Goal: Communication & Community: Answer question/provide support

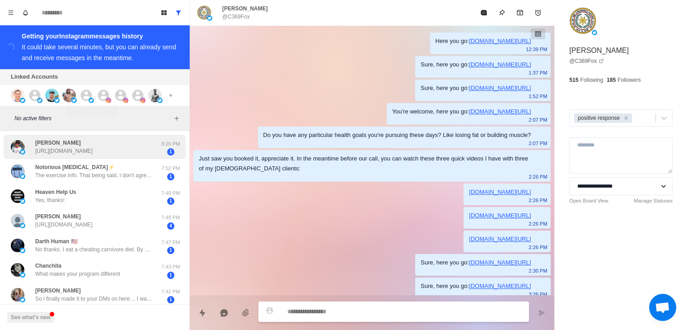
scroll to position [822, 0]
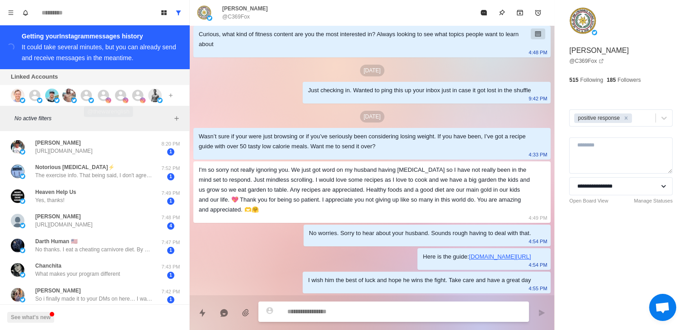
type textarea "*"
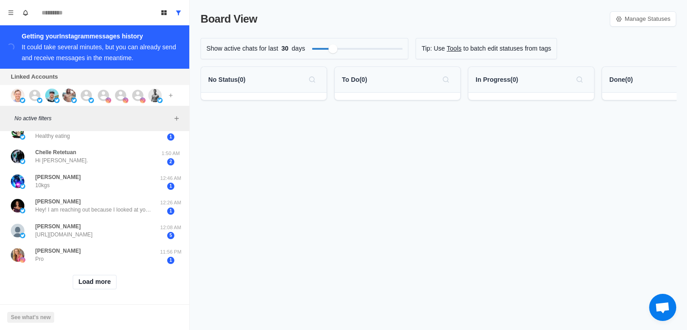
scroll to position [369, 0]
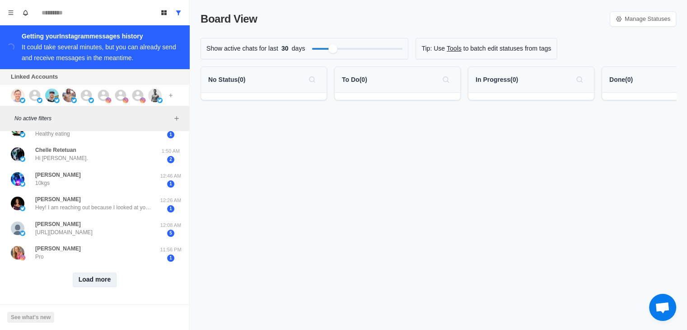
click at [102, 274] on button "Load more" at bounding box center [95, 279] width 44 height 14
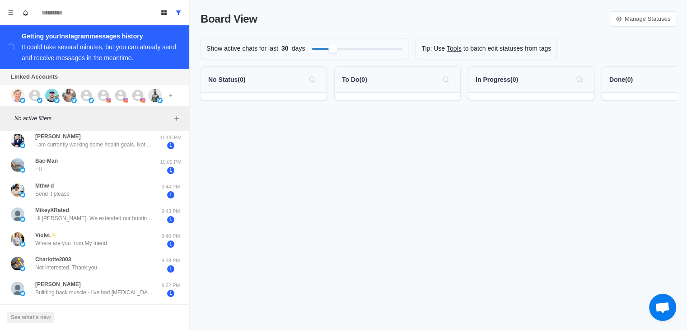
scroll to position [734, 0]
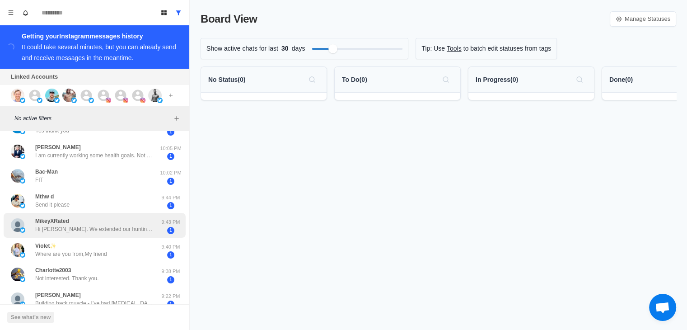
click at [128, 228] on p "Hi [PERSON_NAME]. We extended our hunting trip through [DATE]. I will reach bac…" at bounding box center [93, 229] width 117 height 8
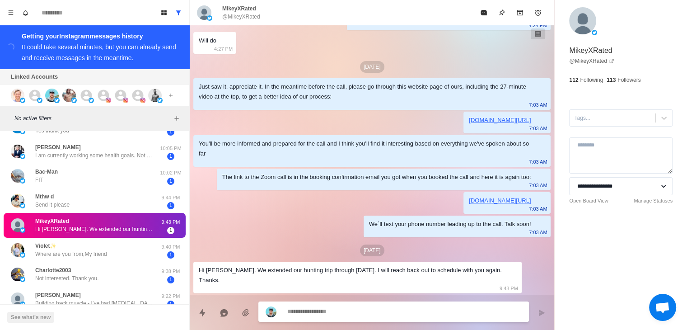
scroll to position [759, 0]
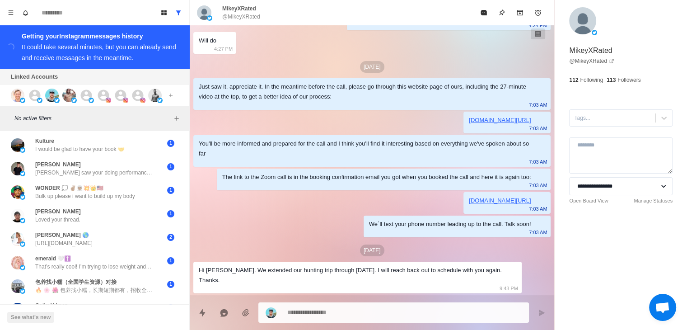
type textarea "*"
